Goal: Find specific page/section: Find specific page/section

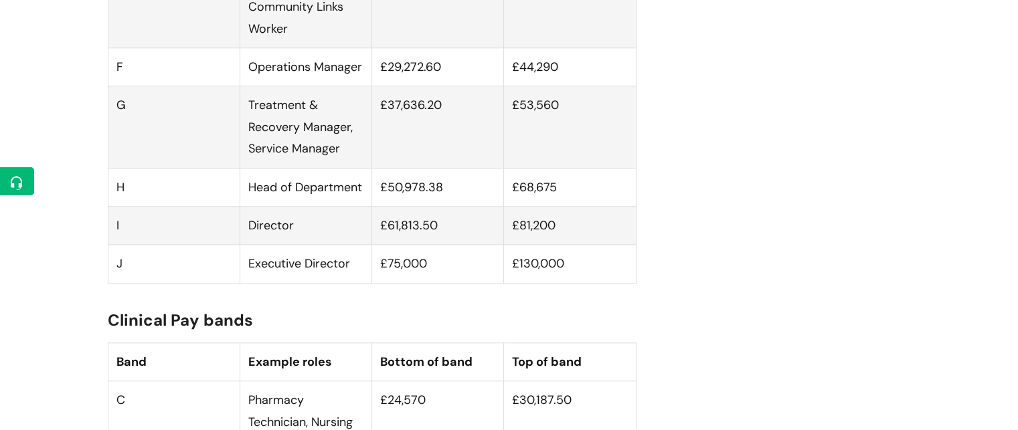
scroll to position [1297, 0]
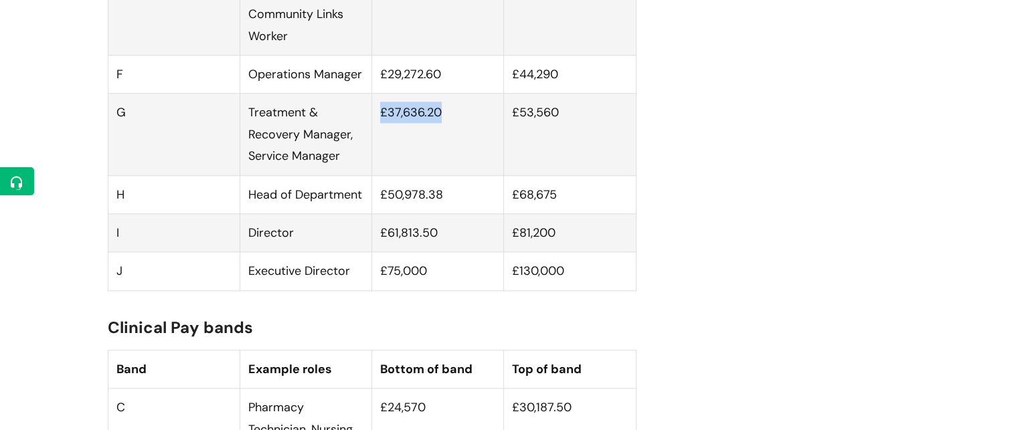
drag, startPoint x: 443, startPoint y: 128, endPoint x: 381, endPoint y: 122, distance: 62.5
click at [381, 122] on td "£37,636.20" at bounding box center [438, 135] width 132 height 82
copy td "£37,636.20"
drag, startPoint x: 562, startPoint y: 125, endPoint x: 520, endPoint y: 126, distance: 42.2
click at [520, 126] on td "£53,560" at bounding box center [570, 135] width 132 height 82
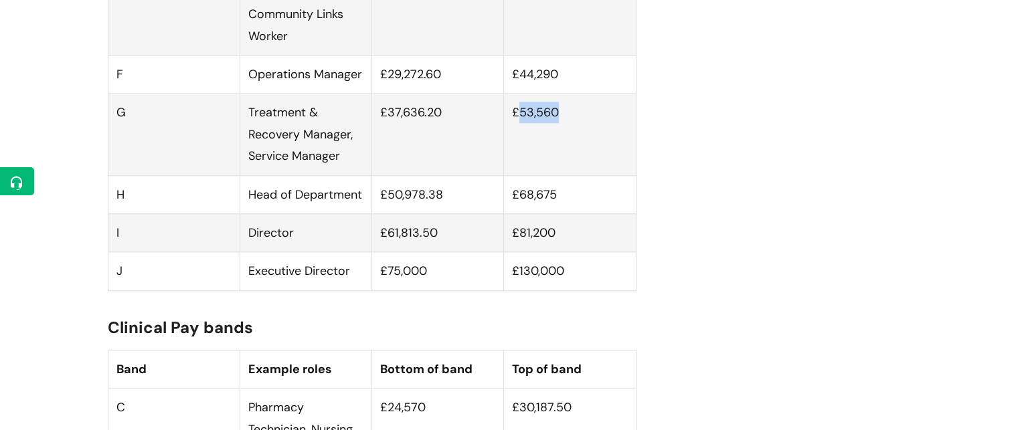
copy td "53,560"
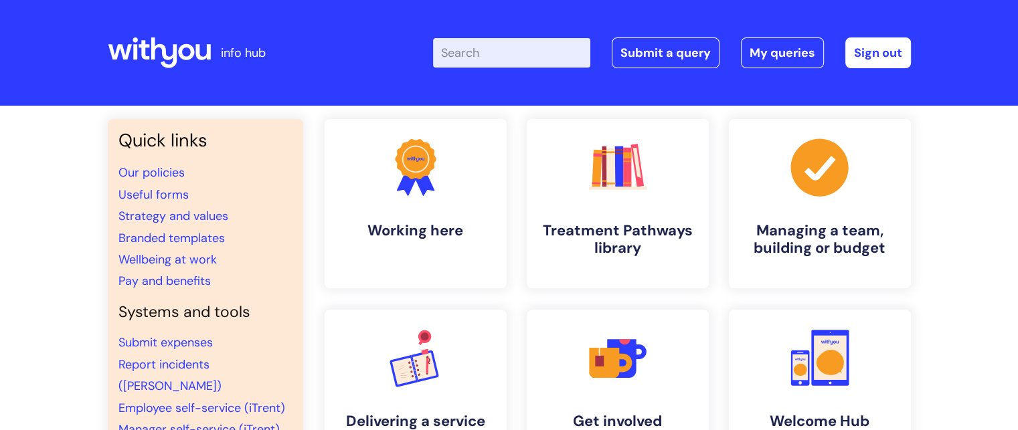
click at [547, 44] on input "Enter your search term here..." at bounding box center [511, 52] width 157 height 29
type input "job descriptions"
click button "Search" at bounding box center [0, 0] width 0 height 0
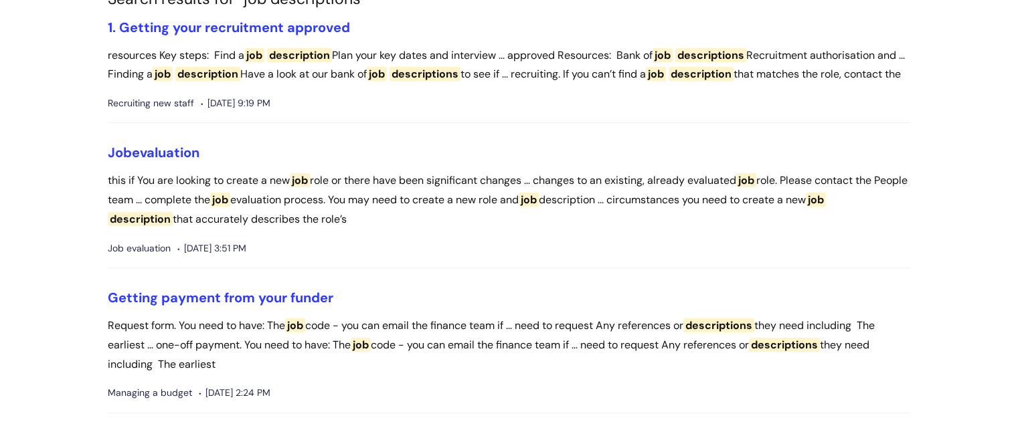
scroll to position [94, 0]
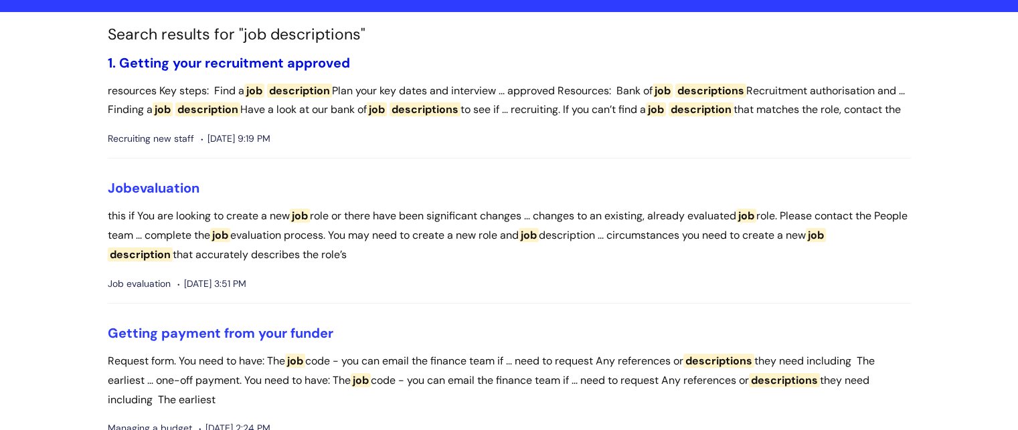
click at [251, 69] on link "1. Getting your recruitment approved" at bounding box center [229, 62] width 242 height 17
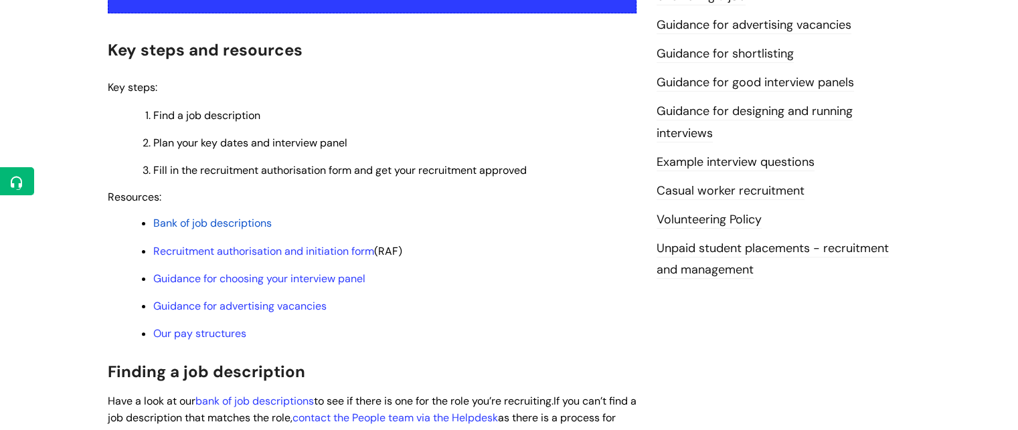
scroll to position [415, 0]
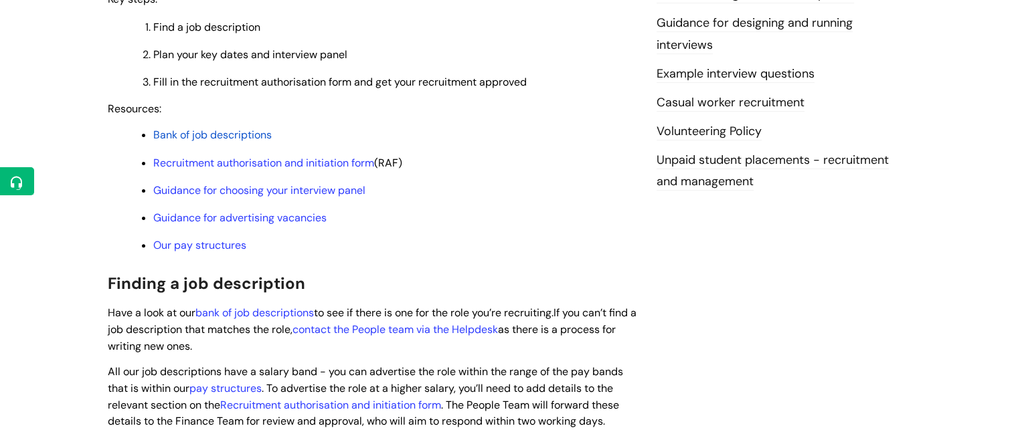
click at [192, 140] on span "Bank of job descriptions" at bounding box center [212, 135] width 118 height 14
